Goal: Check status: Check status

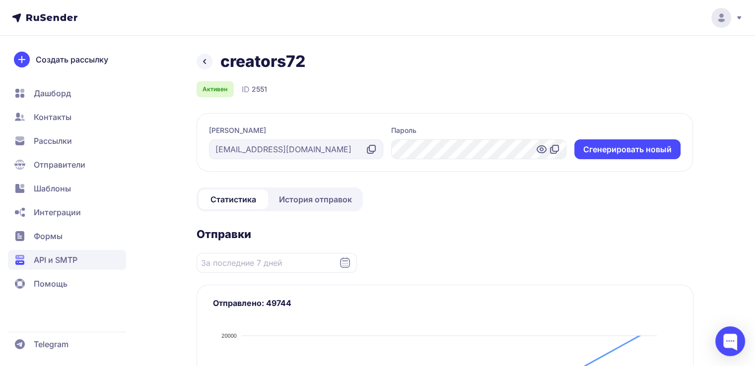
click at [197, 61] on link at bounding box center [205, 62] width 16 height 16
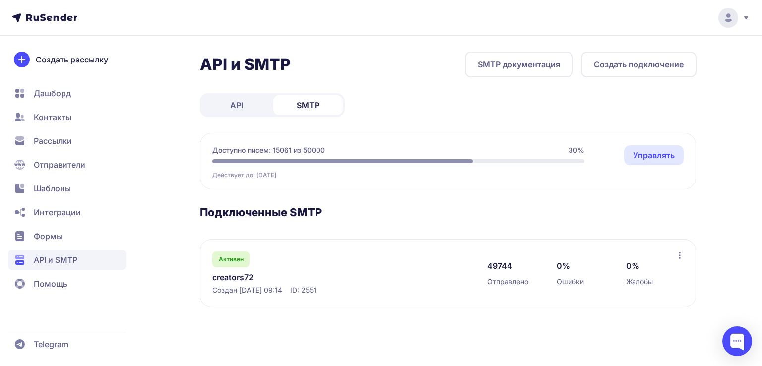
click at [237, 278] on link "creators72" at bounding box center [314, 278] width 204 height 12
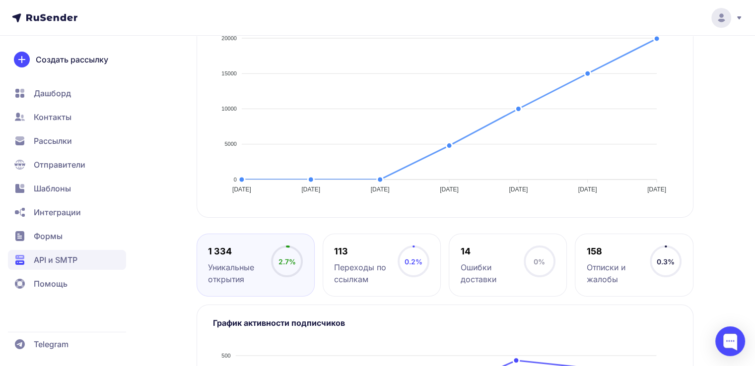
scroll to position [479, 0]
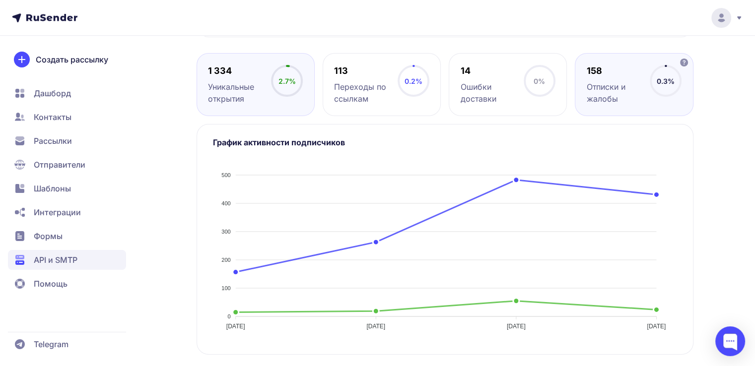
click at [626, 110] on div "158 Отписки и жалобы 0.3%" at bounding box center [634, 84] width 118 height 63
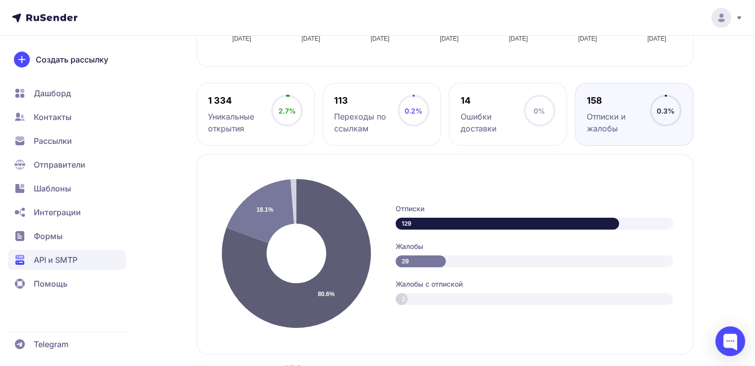
scroll to position [280, 0]
